Goal: Transaction & Acquisition: Book appointment/travel/reservation

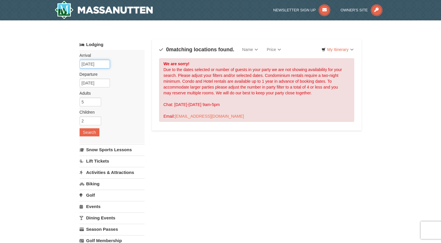
click at [103, 65] on input "12/30/2025" at bounding box center [95, 64] width 30 height 9
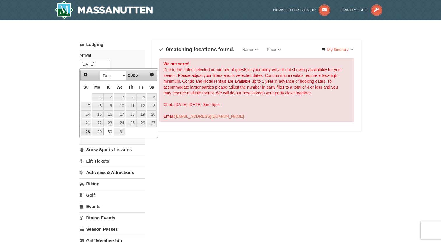
click at [89, 132] on link "28" at bounding box center [86, 132] width 10 height 8
type input "12/28/2025"
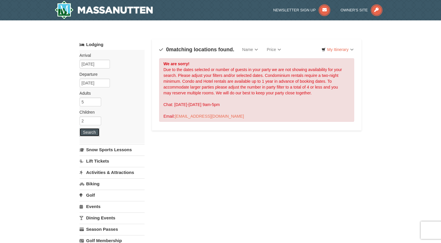
click at [94, 131] on button "Search" at bounding box center [90, 132] width 20 height 8
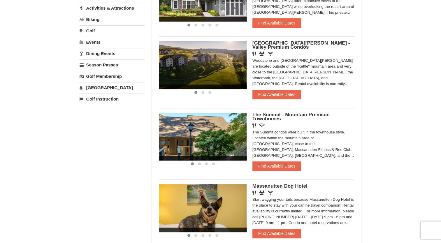
scroll to position [175, 0]
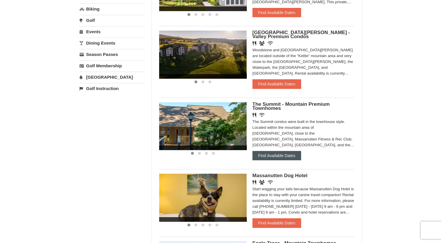
click at [286, 158] on button "Find Available Dates" at bounding box center [276, 155] width 49 height 9
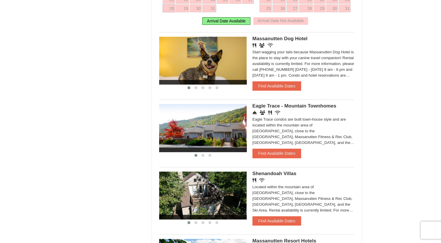
scroll to position [408, 0]
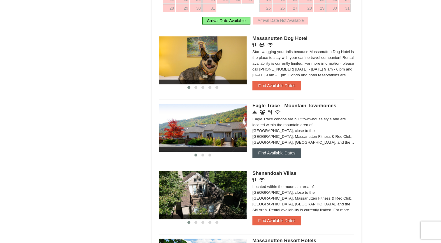
click at [271, 154] on button "Find Available Dates" at bounding box center [276, 152] width 49 height 9
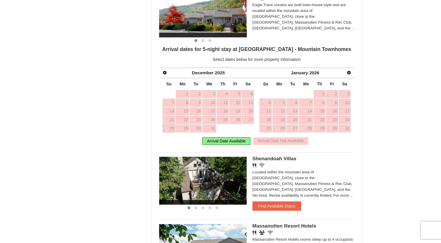
scroll to position [437, 0]
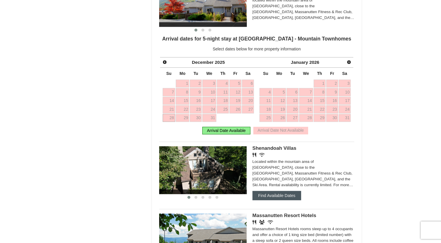
click at [281, 198] on button "Find Available Dates" at bounding box center [276, 195] width 49 height 9
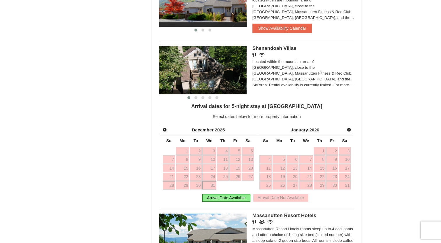
click at [210, 184] on link "31" at bounding box center [209, 185] width 14 height 8
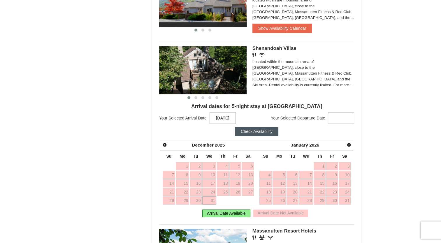
click at [221, 121] on strong "12/31/2025" at bounding box center [223, 118] width 26 height 12
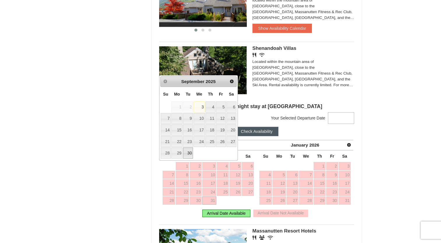
click at [188, 154] on link "30" at bounding box center [188, 152] width 10 height 11
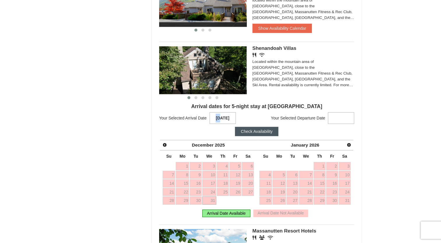
drag, startPoint x: 216, startPoint y: 118, endPoint x: 208, endPoint y: 119, distance: 7.7
click at [208, 119] on span "Your Selected Arrival Date 09/30/2025 Prev Next September 2025 Su Mo Tu We Th F…" at bounding box center [197, 118] width 77 height 12
click at [195, 201] on link "30" at bounding box center [196, 200] width 12 height 8
click at [218, 119] on strong "09/30/2025" at bounding box center [223, 118] width 26 height 12
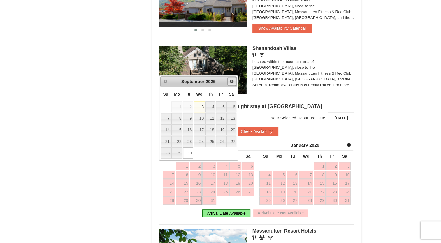
click at [232, 82] on span "Next" at bounding box center [231, 81] width 5 height 5
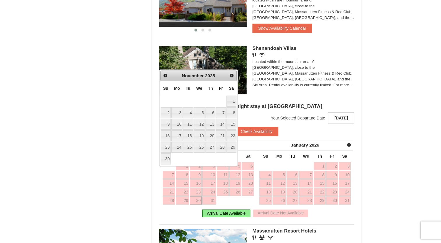
click at [232, 82] on th "Sa" at bounding box center [231, 88] width 10 height 14
click at [231, 78] on span "Next" at bounding box center [231, 75] width 5 height 5
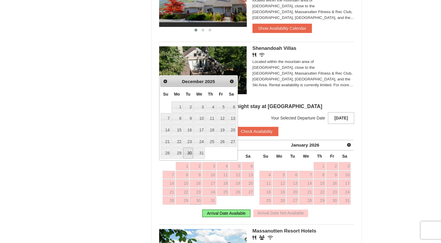
click at [190, 155] on link "30" at bounding box center [188, 152] width 10 height 11
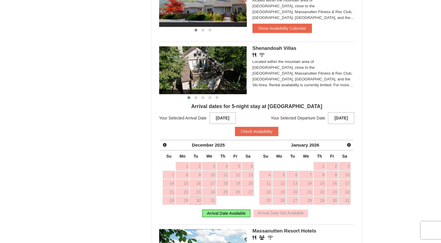
click at [347, 120] on strong "[DATE]" at bounding box center [341, 118] width 26 height 12
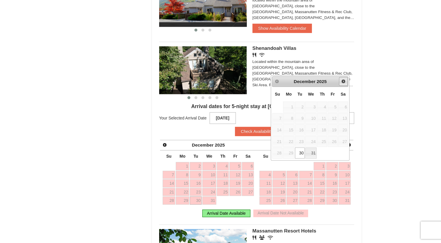
click at [344, 81] on span "Next" at bounding box center [343, 81] width 5 height 5
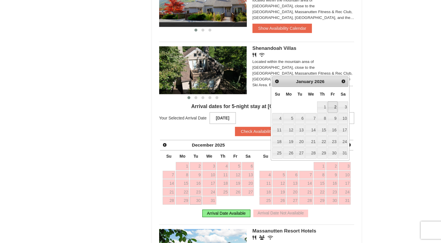
click at [331, 107] on link "2" at bounding box center [333, 106] width 10 height 11
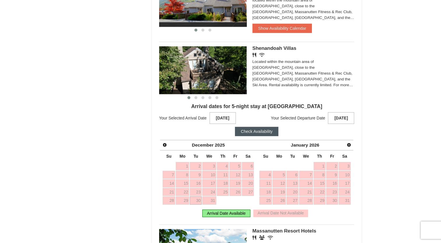
click at [259, 131] on button "Check Availability" at bounding box center [256, 131] width 43 height 9
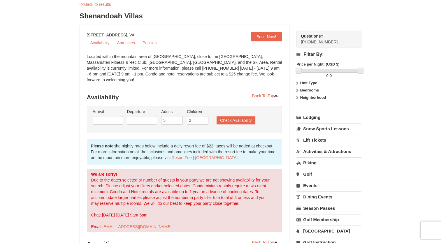
scroll to position [29, 0]
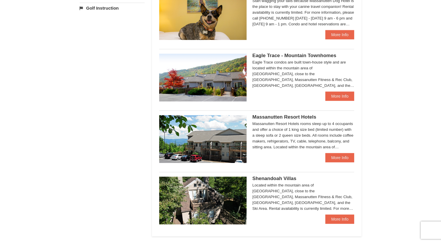
scroll to position [291, 0]
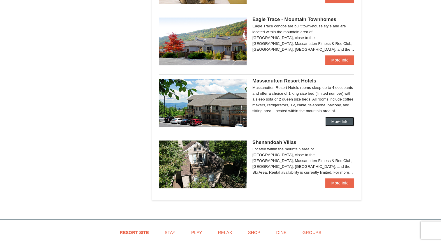
click at [336, 125] on link "More Info" at bounding box center [339, 121] width 29 height 9
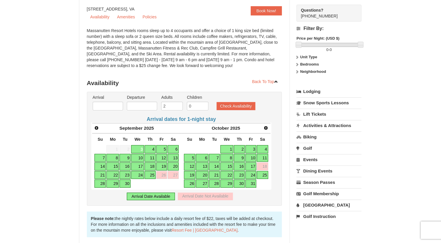
scroll to position [58, 0]
click at [265, 129] on span "Next" at bounding box center [265, 127] width 5 height 5
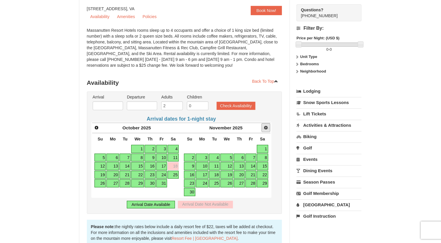
click at [265, 129] on span "Next" at bounding box center [265, 127] width 5 height 5
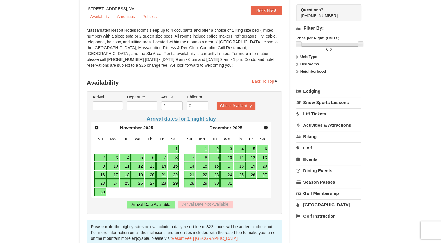
click at [214, 182] on link "30" at bounding box center [214, 183] width 11 height 8
type input "12/30/2025"
click at [267, 126] on span "Next" at bounding box center [265, 127] width 5 height 5
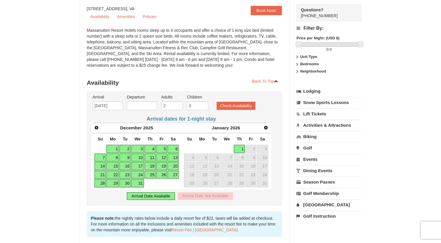
click at [241, 147] on link "1" at bounding box center [239, 149] width 11 height 8
type input "01/01/2026"
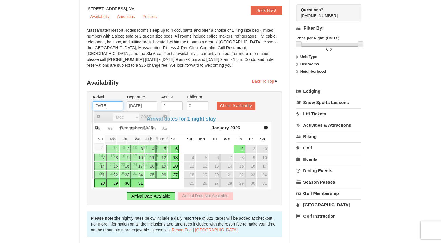
click at [109, 106] on input "12/30/2025" at bounding box center [108, 105] width 30 height 9
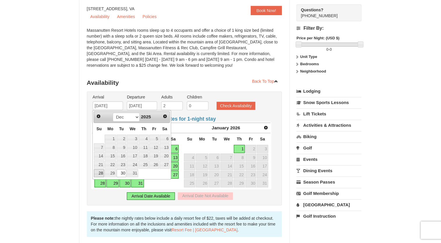
click at [102, 173] on link "28" at bounding box center [99, 173] width 10 height 8
type input "12/28/2025"
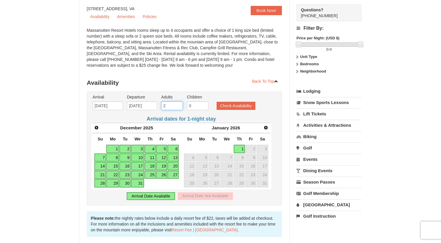
click at [170, 107] on input "2" at bounding box center [172, 105] width 22 height 9
click at [178, 104] on input "3" at bounding box center [172, 105] width 22 height 9
click at [178, 104] on input "4" at bounding box center [172, 105] width 22 height 9
click at [178, 104] on input "5" at bounding box center [172, 105] width 22 height 9
click at [178, 103] on input "6" at bounding box center [172, 105] width 22 height 9
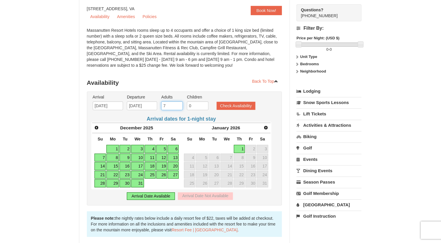
click at [178, 103] on input "7" at bounding box center [172, 105] width 22 height 9
type input "6"
click at [178, 108] on input "6" at bounding box center [172, 105] width 22 height 9
click at [193, 105] on input "0" at bounding box center [198, 105] width 22 height 9
drag, startPoint x: 190, startPoint y: 105, endPoint x: 185, endPoint y: 107, distance: 5.1
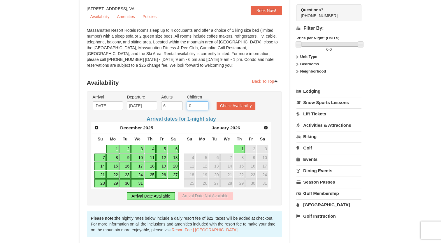
click at [185, 106] on li "Children 0" at bounding box center [197, 103] width 24 height 19
type input "1"
click at [236, 107] on button "Check Availability" at bounding box center [236, 106] width 39 height 8
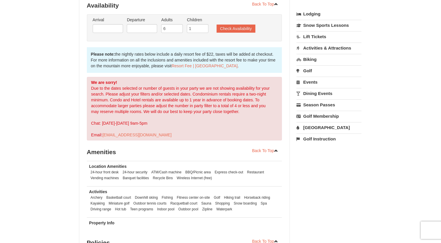
scroll to position [129, 0]
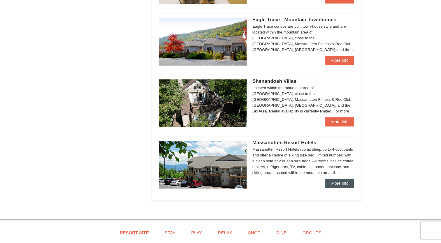
scroll to position [291, 0]
click at [336, 185] on link "More Info" at bounding box center [339, 182] width 29 height 9
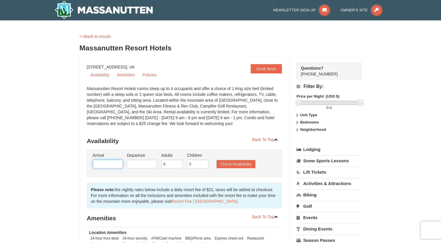
click at [112, 164] on input "text" at bounding box center [108, 164] width 30 height 9
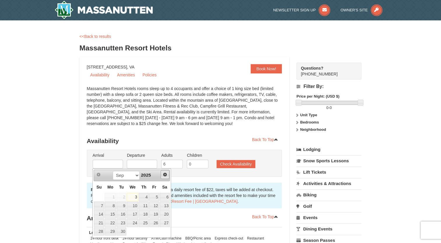
click at [166, 175] on span "Next" at bounding box center [165, 174] width 5 height 5
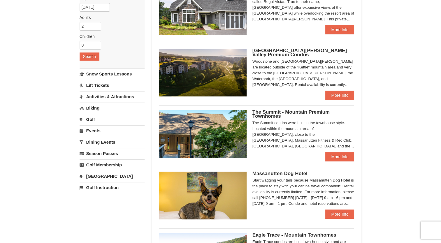
scroll to position [29, 0]
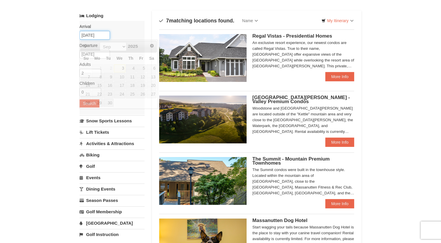
click at [100, 35] on input "09/03/2025" at bounding box center [95, 35] width 30 height 9
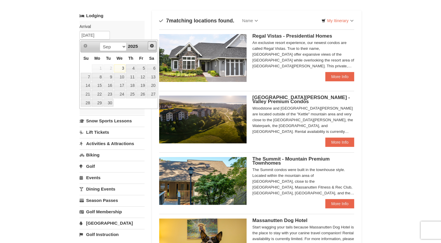
click at [152, 45] on span "Next" at bounding box center [151, 45] width 5 height 5
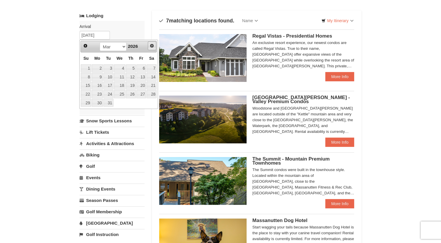
click at [152, 45] on span "Next" at bounding box center [151, 45] width 5 height 5
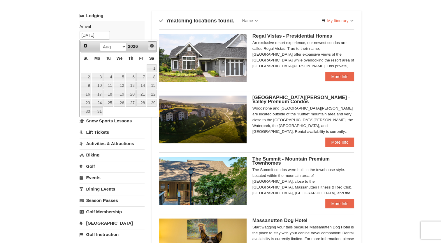
click at [152, 45] on span "Next" at bounding box center [151, 45] width 5 height 5
click at [86, 45] on span "Prev" at bounding box center [85, 45] width 5 height 5
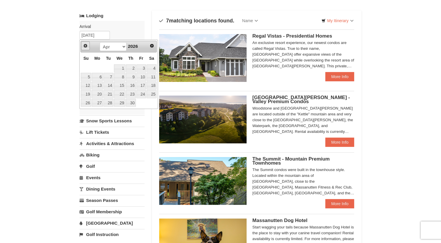
click at [86, 45] on span "Prev" at bounding box center [85, 45] width 5 height 5
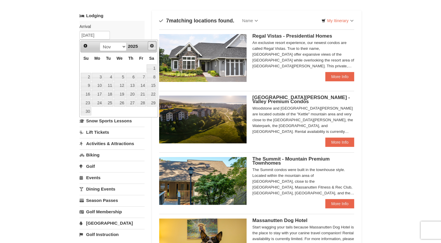
click at [150, 44] on span "Next" at bounding box center [151, 45] width 5 height 5
click at [86, 103] on link "28" at bounding box center [86, 103] width 10 height 8
type input "12/28/2025"
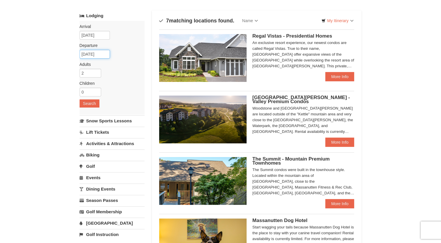
click at [104, 53] on input "12/29/2025" at bounding box center [95, 54] width 30 height 9
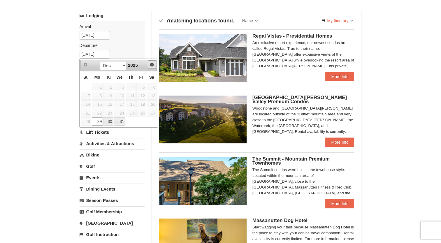
click at [153, 64] on span "Next" at bounding box center [151, 64] width 5 height 5
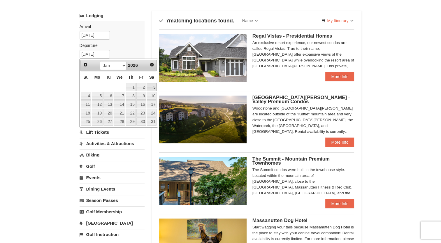
click at [153, 87] on link "3" at bounding box center [152, 87] width 10 height 8
type input "01/03/2026"
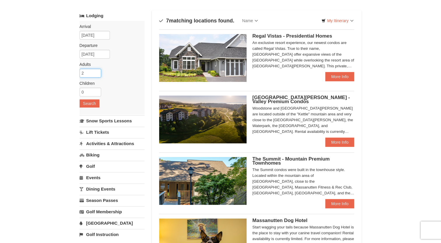
click at [88, 69] on input "2" at bounding box center [91, 73] width 22 height 9
drag, startPoint x: 84, startPoint y: 71, endPoint x: 71, endPoint y: 72, distance: 12.9
click at [76, 71] on div "× Categories Map List Filter My Itinerary Questions? 1-540-289-9441 Lodging Arr…" at bounding box center [221, 233] width 294 height 473
type input "5"
click at [89, 91] on input "0" at bounding box center [91, 92] width 22 height 9
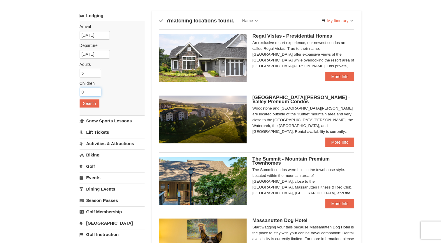
drag, startPoint x: 87, startPoint y: 91, endPoint x: 65, endPoint y: 94, distance: 22.6
click at [65, 94] on div "× Categories Map List Filter My Itinerary Questions? 1-540-289-9441 Lodging Arr…" at bounding box center [220, 234] width 441 height 484
type input "1"
click at [89, 104] on button "Search" at bounding box center [90, 103] width 20 height 8
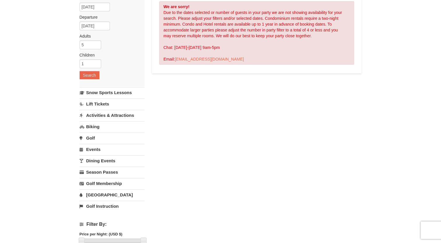
scroll to position [58, 0]
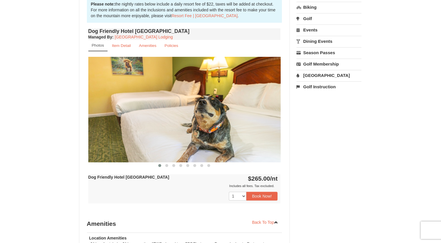
scroll to position [175, 0]
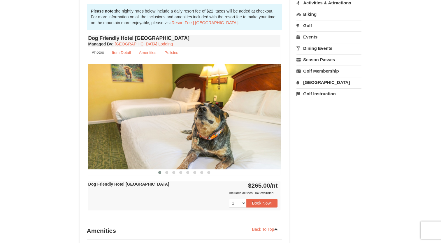
click at [260, 125] on img at bounding box center [184, 116] width 192 height 105
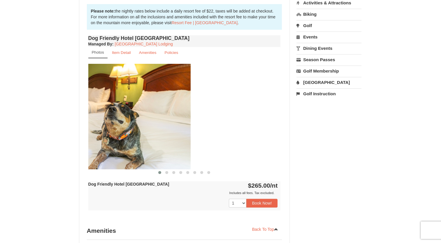
drag, startPoint x: 272, startPoint y: 115, endPoint x: 187, endPoint y: 123, distance: 86.0
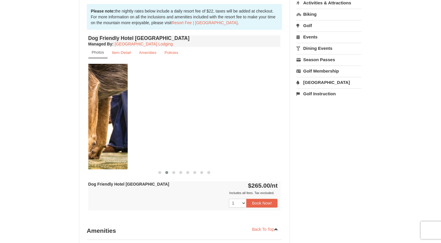
drag, startPoint x: 239, startPoint y: 125, endPoint x: 88, endPoint y: 133, distance: 151.2
click at [87, 133] on div "Dog Friendly Hotel Queen Room Managed By : Massanutten Resort Lodging Photos It…" at bounding box center [184, 128] width 195 height 188
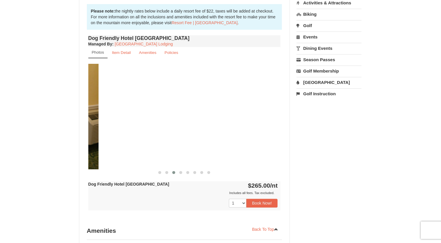
drag, startPoint x: 226, startPoint y: 133, endPoint x: 86, endPoint y: 139, distance: 140.3
click at [32, 140] on div "× Massanutten Dog Hotel Book from $265.00! 1822 Resort Drive, Massanutten, VA A…" at bounding box center [220, 96] width 441 height 501
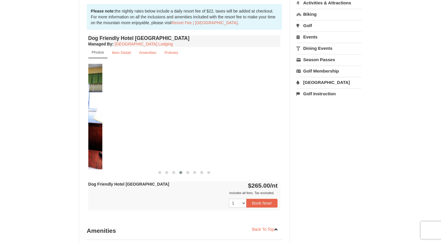
drag, startPoint x: 107, startPoint y: 136, endPoint x: 3, endPoint y: 142, distance: 103.6
click at [3, 142] on div "× Massanutten Dog Hotel Book from $265.00! 1822 Resort Drive, Massanutten, VA A…" at bounding box center [220, 96] width 441 height 501
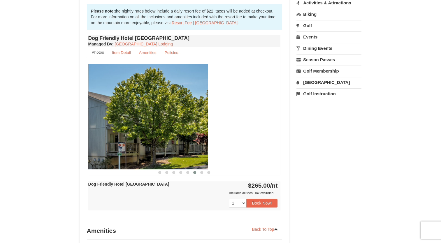
drag, startPoint x: 188, startPoint y: 140, endPoint x: 57, endPoint y: 150, distance: 130.6
click at [63, 149] on div "× Massanutten Dog Hotel Book from $265.00! 1822 Resort Drive, Massanutten, VA A…" at bounding box center [220, 96] width 441 height 501
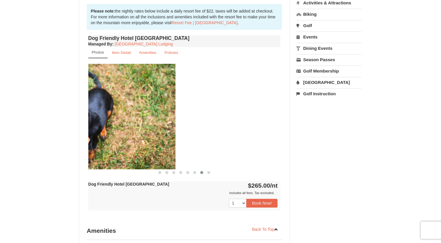
drag, startPoint x: 180, startPoint y: 149, endPoint x: 74, endPoint y: 153, distance: 105.9
click at [74, 153] on div "× Massanutten Dog Hotel Book from $265.00! 1822 Resort Drive, Massanutten, VA A…" at bounding box center [221, 95] width 294 height 489
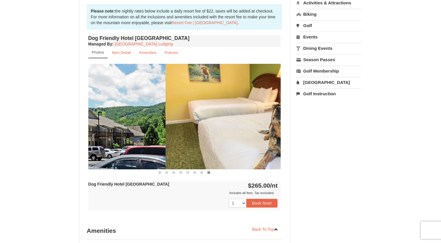
drag, startPoint x: 199, startPoint y: 135, endPoint x: 83, endPoint y: 140, distance: 116.4
click at [88, 140] on img at bounding box center [69, 116] width 192 height 105
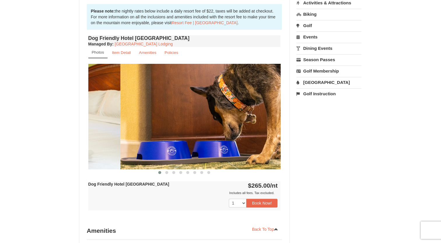
drag, startPoint x: 246, startPoint y: 125, endPoint x: 86, endPoint y: 131, distance: 159.5
click at [86, 131] on div "Book from $265.00! 1822 Resort Drive, Massanutten, VA Availability Amenities Po…" at bounding box center [185, 104] width 210 height 457
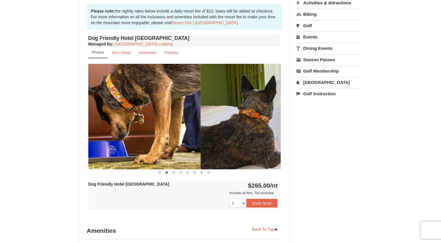
drag, startPoint x: 256, startPoint y: 125, endPoint x: 116, endPoint y: 133, distance: 140.4
click at [117, 133] on img at bounding box center [104, 116] width 192 height 105
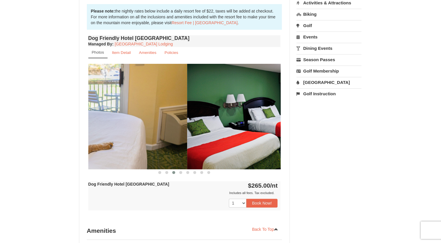
drag, startPoint x: 187, startPoint y: 132, endPoint x: 105, endPoint y: 138, distance: 81.8
click at [105, 138] on img at bounding box center [91, 116] width 192 height 105
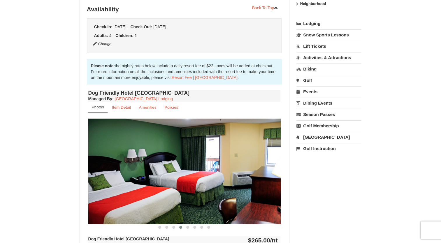
scroll to position [117, 0]
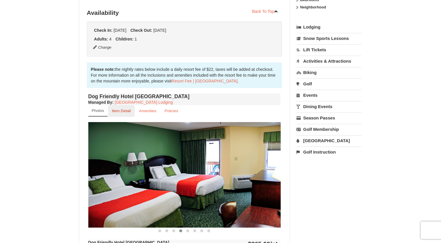
click at [127, 110] on small "Item Detail" at bounding box center [121, 111] width 19 height 4
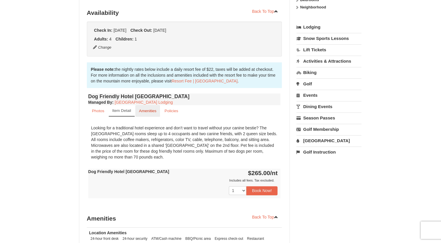
click at [143, 110] on small "Amenities" at bounding box center [147, 111] width 17 height 4
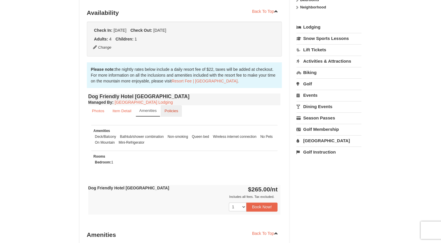
click at [178, 110] on link "Policies" at bounding box center [171, 110] width 21 height 11
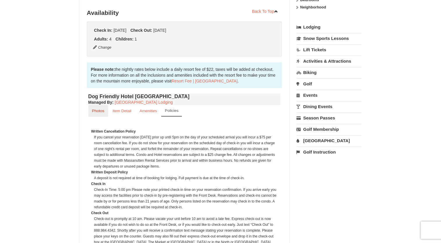
click at [96, 111] on small "Photos" at bounding box center [98, 111] width 12 height 4
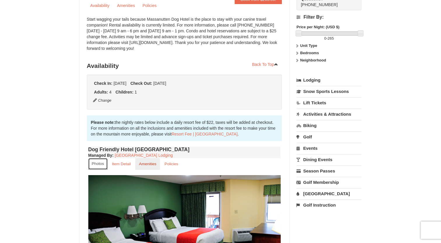
scroll to position [29, 0]
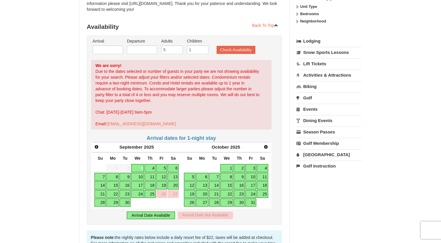
scroll to position [117, 0]
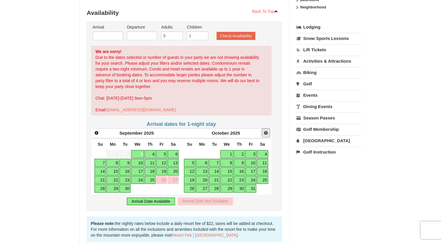
click at [266, 132] on span "Next" at bounding box center [265, 133] width 5 height 5
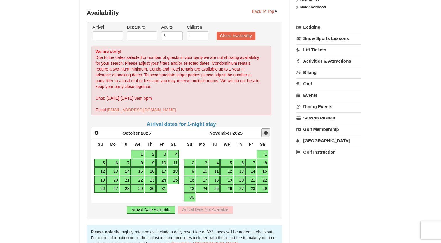
click at [267, 132] on span "Next" at bounding box center [265, 133] width 5 height 5
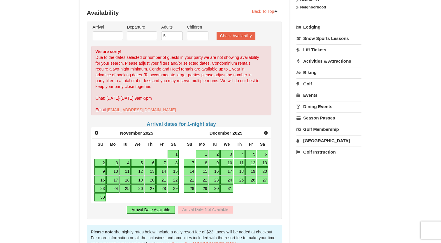
click at [214, 189] on link "30" at bounding box center [214, 188] width 11 height 8
type input "[DATE]"
click at [267, 132] on span "Next" at bounding box center [265, 133] width 5 height 5
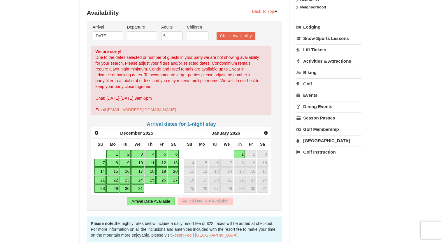
click at [241, 154] on link "1" at bounding box center [239, 154] width 11 height 8
type input "[DATE]"
click at [111, 36] on input "12/30/2025" at bounding box center [108, 35] width 30 height 9
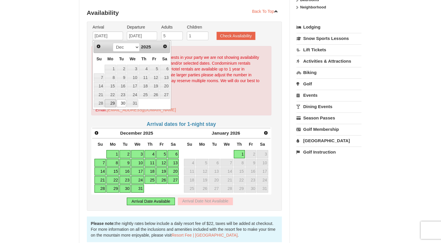
click at [112, 104] on link "29" at bounding box center [110, 103] width 11 height 8
type input "[DATE]"
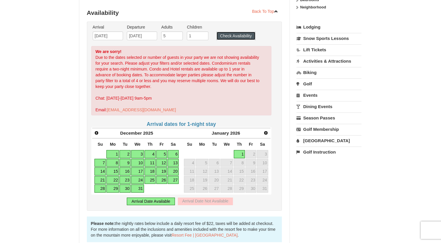
click at [233, 34] on button "Check Availability" at bounding box center [236, 36] width 39 height 8
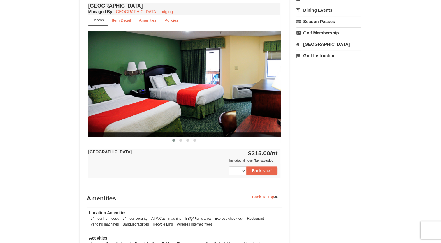
scroll to position [175, 0]
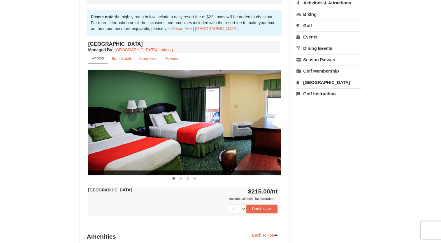
click at [264, 123] on img at bounding box center [184, 122] width 192 height 105
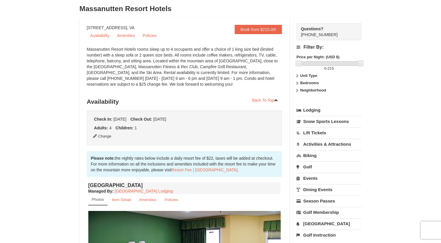
scroll to position [0, 0]
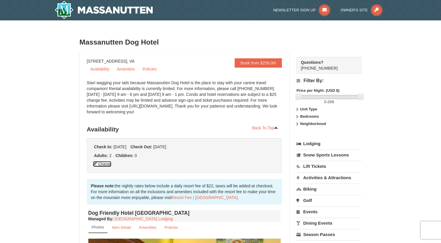
click at [105, 165] on button "Change" at bounding box center [102, 164] width 19 height 6
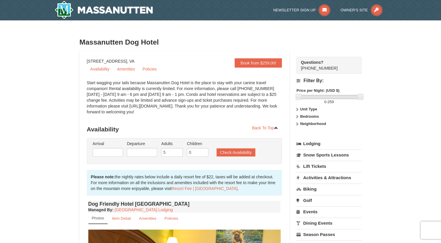
type input "[DATE]"
type input "01/01/2026"
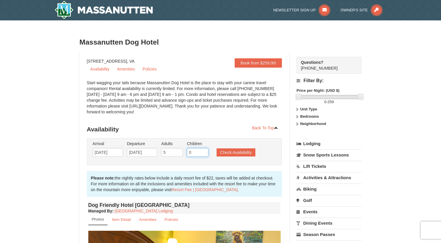
drag, startPoint x: 191, startPoint y: 153, endPoint x: 181, endPoint y: 153, distance: 10.2
click at [181, 153] on ul "Arrival Please format dates MM/DD/YYYY Please format dates MM/DD/YYYY 12/30/202…" at bounding box center [181, 150] width 180 height 19
type input "1"
click at [230, 156] on button "Check Availability" at bounding box center [236, 152] width 39 height 8
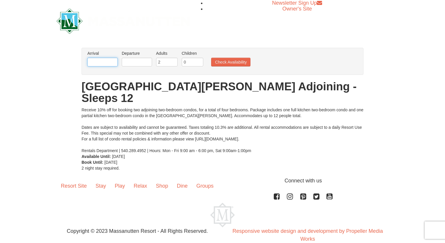
click at [104, 61] on input "text" at bounding box center [102, 62] width 30 height 9
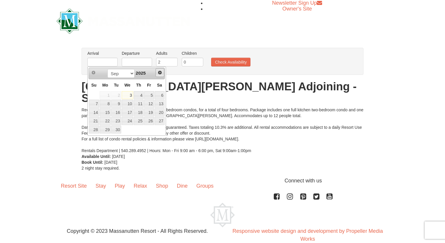
click at [159, 72] on span "Next" at bounding box center [160, 72] width 5 height 5
click at [115, 129] on link "30" at bounding box center [116, 130] width 10 height 8
type input "12/30/2025"
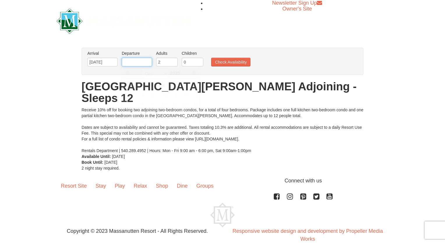
click at [142, 61] on input "text" at bounding box center [137, 62] width 30 height 9
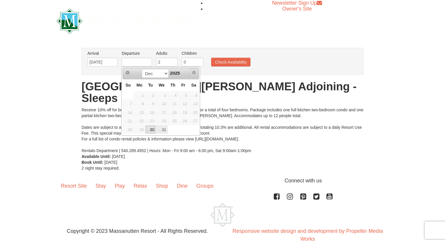
click at [193, 73] on span "Next" at bounding box center [194, 72] width 5 height 5
click at [178, 74] on span "2025" at bounding box center [175, 73] width 10 height 5
click at [166, 75] on select "Dec" at bounding box center [155, 73] width 27 height 9
click at [142, 69] on select "Dec" at bounding box center [155, 73] width 27 height 9
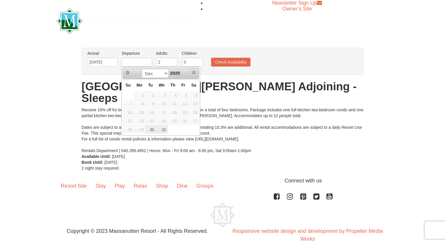
click at [195, 72] on span "Next" at bounding box center [194, 72] width 5 height 5
click at [134, 62] on input "text" at bounding box center [137, 62] width 30 height 9
click at [182, 74] on div "Dec 2025" at bounding box center [160, 73] width 55 height 9
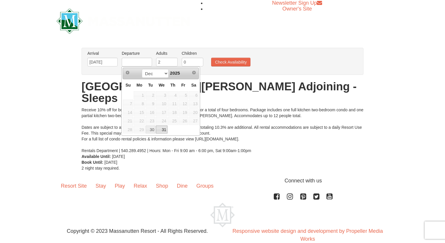
click at [164, 131] on link "31" at bounding box center [161, 130] width 11 height 8
type input "12/31/2025"
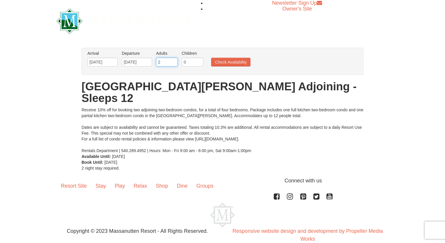
click at [170, 65] on input "2" at bounding box center [167, 62] width 22 height 9
drag, startPoint x: 166, startPoint y: 63, endPoint x: 148, endPoint y: 65, distance: 17.6
click at [149, 65] on ul "Arrival Please format dates MM/DD/YYYY Please format dates MM/DD/YYYY 12/30/202…" at bounding box center [219, 59] width 267 height 19
type input "5"
type input "4"
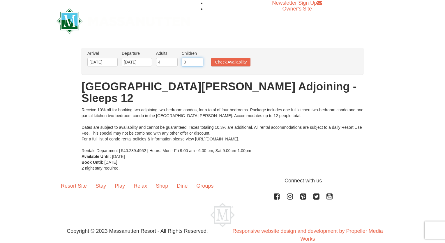
drag, startPoint x: 192, startPoint y: 61, endPoint x: 169, endPoint y: 61, distance: 23.0
click at [170, 61] on ul "Arrival Please format dates MM/DD/YYYY Please format dates MM/DD/YYYY 12/30/202…" at bounding box center [219, 59] width 267 height 19
type input "1"
drag, startPoint x: 239, startPoint y: 62, endPoint x: 242, endPoint y: 64, distance: 4.1
click at [239, 62] on button "Check Availability" at bounding box center [230, 62] width 39 height 9
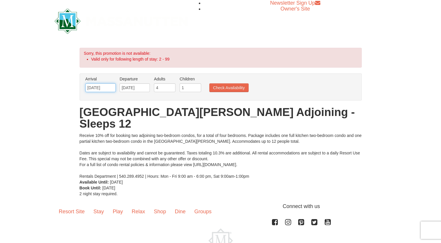
click at [107, 89] on input "[DATE]" at bounding box center [100, 87] width 30 height 9
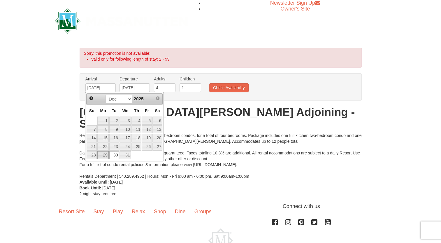
click at [107, 157] on link "29" at bounding box center [102, 155] width 11 height 8
type input "[DATE]"
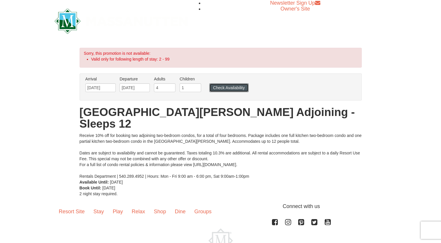
click at [231, 89] on button "Check Availability" at bounding box center [228, 87] width 39 height 9
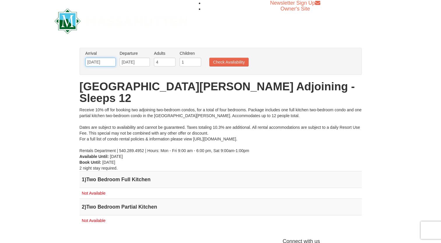
click at [107, 62] on input "12/29/2025" at bounding box center [100, 62] width 30 height 9
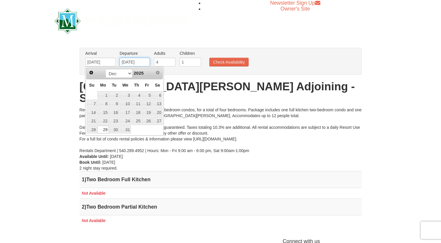
click at [132, 62] on input "[DATE]" at bounding box center [134, 62] width 30 height 9
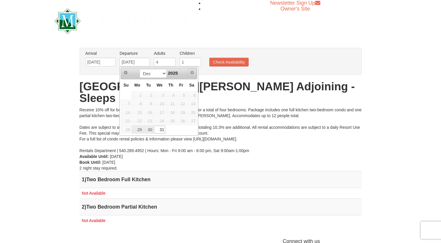
click at [191, 72] on span "Next" at bounding box center [192, 72] width 5 height 5
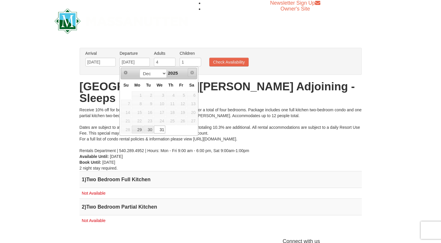
click at [191, 72] on span "Next" at bounding box center [192, 72] width 5 height 5
click at [97, 63] on input "12/29/2025" at bounding box center [100, 62] width 30 height 9
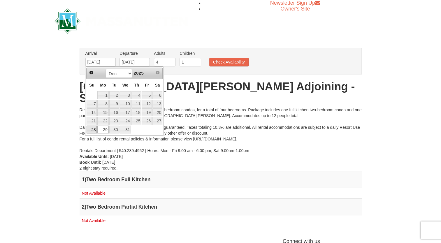
click at [92, 128] on link "28" at bounding box center [92, 130] width 10 height 8
type input "12/28/2025"
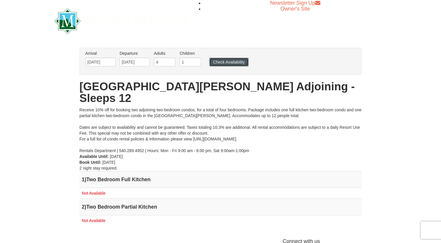
click at [221, 63] on button "Check Availability" at bounding box center [228, 62] width 39 height 9
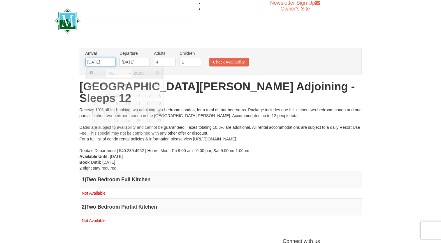
click at [106, 62] on input "[DATE]" at bounding box center [100, 62] width 30 height 9
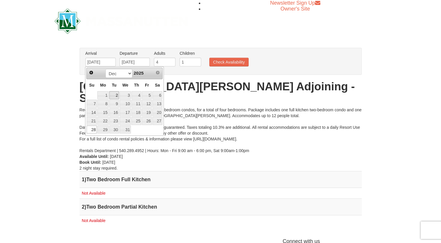
click at [114, 95] on link "2" at bounding box center [114, 95] width 10 height 8
type input "[DATE]"
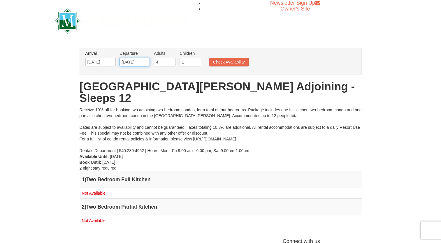
click at [146, 62] on input "12/31/2025" at bounding box center [134, 62] width 30 height 9
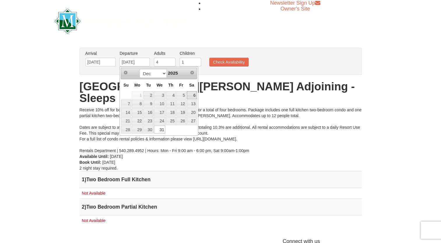
click at [191, 94] on link "6" at bounding box center [192, 95] width 10 height 8
type input "[DATE]"
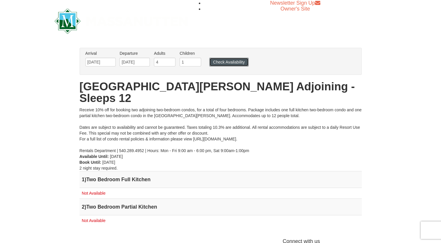
click at [221, 63] on button "Check Availability" at bounding box center [228, 62] width 39 height 9
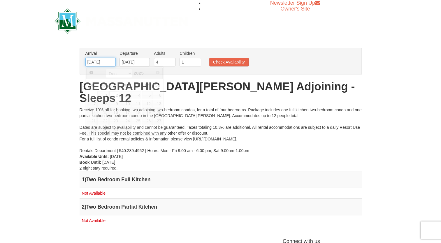
click at [103, 61] on input "[DATE]" at bounding box center [100, 62] width 30 height 9
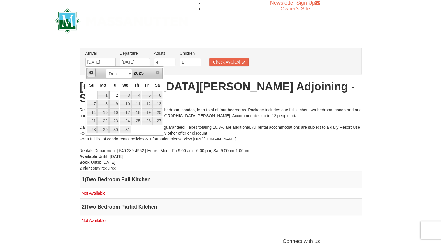
click at [89, 73] on span "Prev" at bounding box center [91, 72] width 5 height 5
click at [91, 131] on link "23" at bounding box center [92, 130] width 10 height 8
type input "[DATE]"
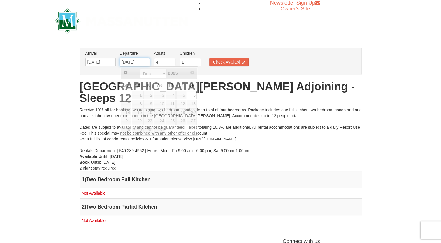
click at [142, 62] on input "[DATE]" at bounding box center [134, 62] width 30 height 9
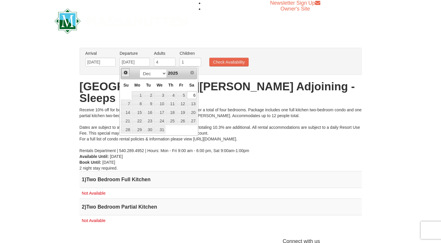
click at [125, 72] on span "Prev" at bounding box center [125, 72] width 5 height 5
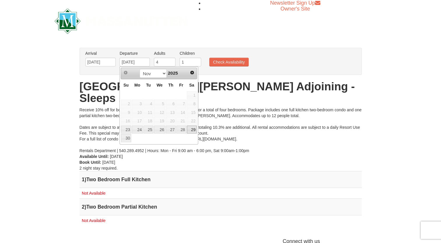
click at [191, 129] on link "29" at bounding box center [192, 130] width 10 height 8
type input "[DATE]"
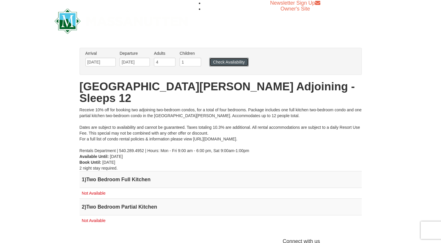
click at [225, 64] on button "Check Availability" at bounding box center [228, 62] width 39 height 9
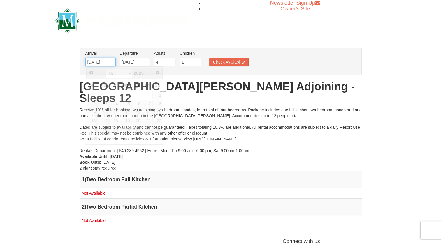
click at [98, 62] on input "[DATE]" at bounding box center [100, 62] width 30 height 9
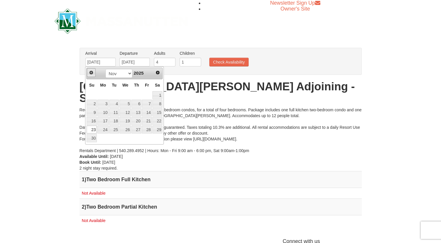
click at [91, 73] on span "Prev" at bounding box center [91, 72] width 5 height 5
click at [103, 121] on link "22" at bounding box center [102, 121] width 11 height 8
type input "09/22/2025"
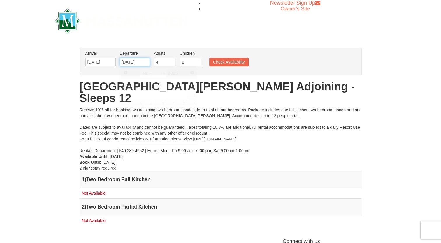
click at [147, 64] on input "11/29/2025" at bounding box center [134, 62] width 30 height 9
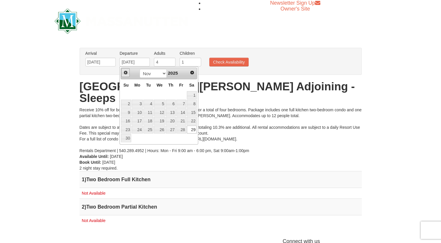
click at [124, 73] on span "Prev" at bounding box center [125, 72] width 5 height 5
click at [125, 73] on span "Prev" at bounding box center [125, 72] width 5 height 5
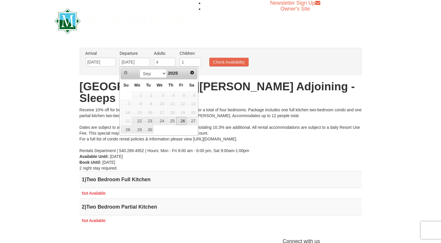
click at [184, 121] on link "26" at bounding box center [181, 121] width 10 height 8
type input "[DATE]"
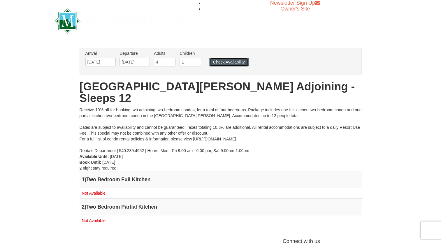
click at [225, 61] on button "Check Availability" at bounding box center [228, 62] width 39 height 9
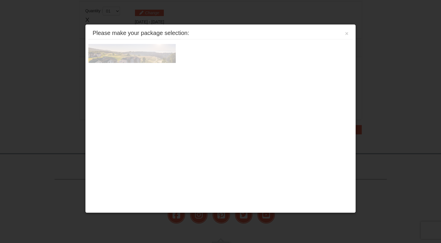
scroll to position [178, 0]
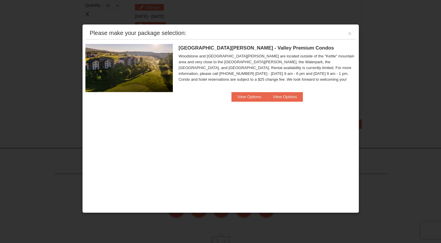
click at [142, 75] on img at bounding box center [128, 68] width 87 height 48
click at [251, 98] on button "View Options" at bounding box center [249, 96] width 36 height 9
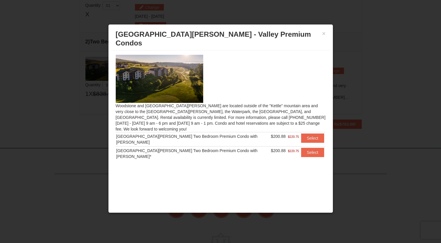
click at [191, 79] on img at bounding box center [159, 79] width 87 height 48
click at [177, 81] on img at bounding box center [159, 79] width 87 height 48
drag, startPoint x: 174, startPoint y: 79, endPoint x: 171, endPoint y: 79, distance: 2.9
click at [174, 79] on img at bounding box center [159, 79] width 87 height 48
click at [171, 79] on img at bounding box center [159, 79] width 87 height 48
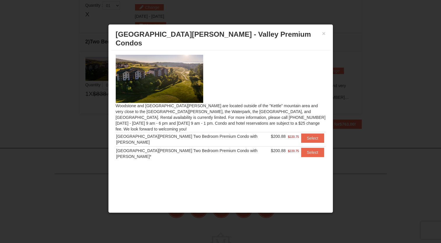
click at [138, 78] on img at bounding box center [159, 79] width 87 height 48
click at [324, 34] on button "×" at bounding box center [323, 34] width 3 height 6
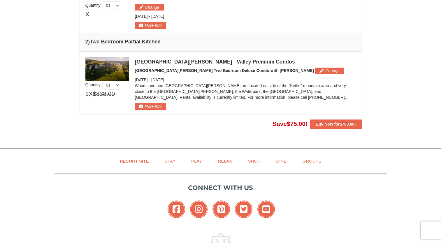
click at [109, 76] on img at bounding box center [107, 69] width 44 height 24
click at [111, 75] on img at bounding box center [107, 69] width 44 height 24
click at [124, 71] on img at bounding box center [107, 69] width 44 height 24
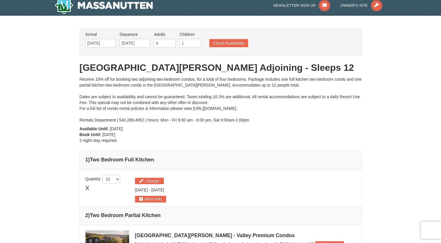
scroll to position [3, 0]
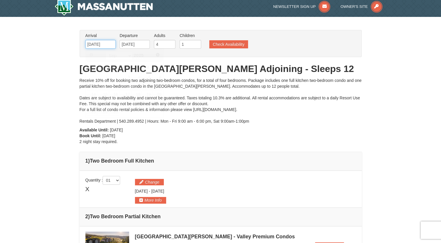
drag, startPoint x: 98, startPoint y: 45, endPoint x: 114, endPoint y: 44, distance: 16.3
click at [100, 45] on input "09/22/2025" at bounding box center [100, 44] width 30 height 9
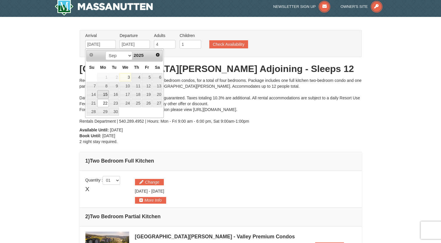
click at [105, 94] on link "15" at bounding box center [102, 94] width 11 height 8
type input "09/15/2025"
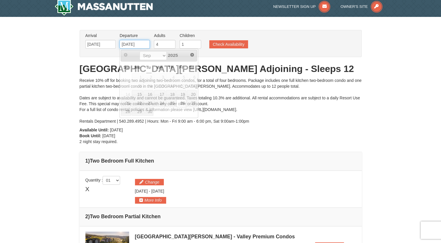
click at [141, 43] on input "09/26/2025" at bounding box center [134, 44] width 30 height 9
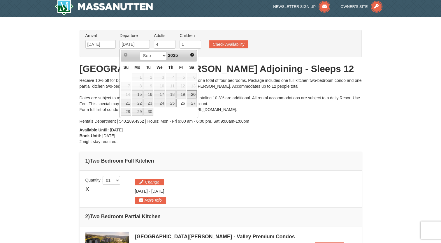
click at [189, 94] on link "20" at bounding box center [192, 94] width 10 height 8
type input "09/20/2025"
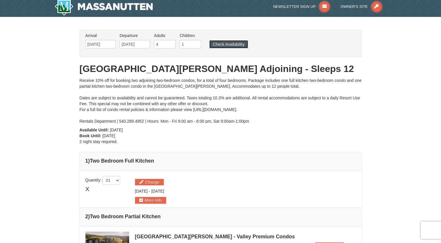
click at [228, 41] on button "Check Availability" at bounding box center [228, 44] width 39 height 8
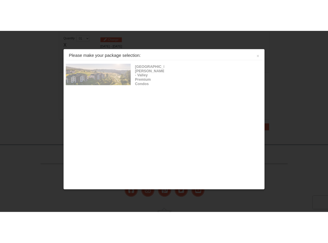
scroll to position [178, 0]
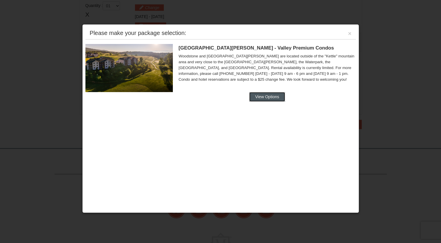
click at [268, 99] on button "View Options" at bounding box center [267, 96] width 36 height 9
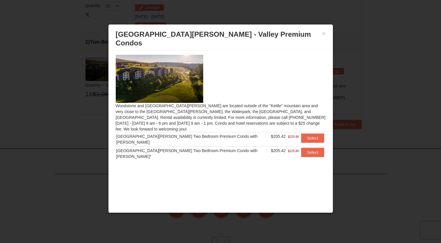
click at [166, 77] on img at bounding box center [159, 79] width 87 height 48
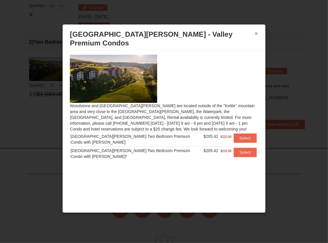
click at [258, 33] on button "×" at bounding box center [256, 34] width 3 height 6
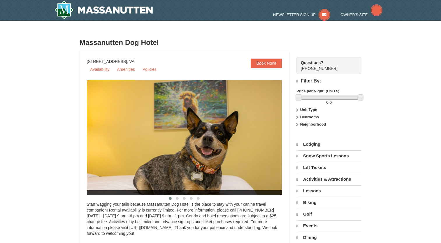
scroll to position [124, 0]
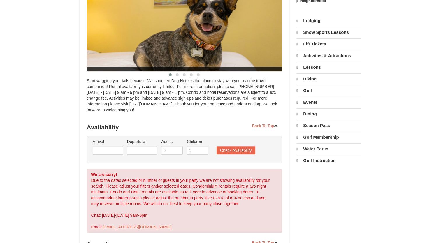
select select "9"
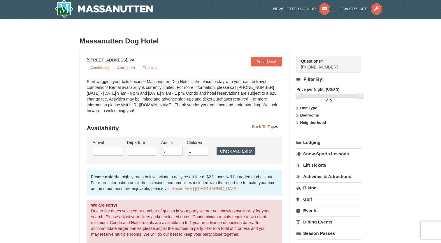
scroll to position [0, 0]
